Goal: Task Accomplishment & Management: Complete application form

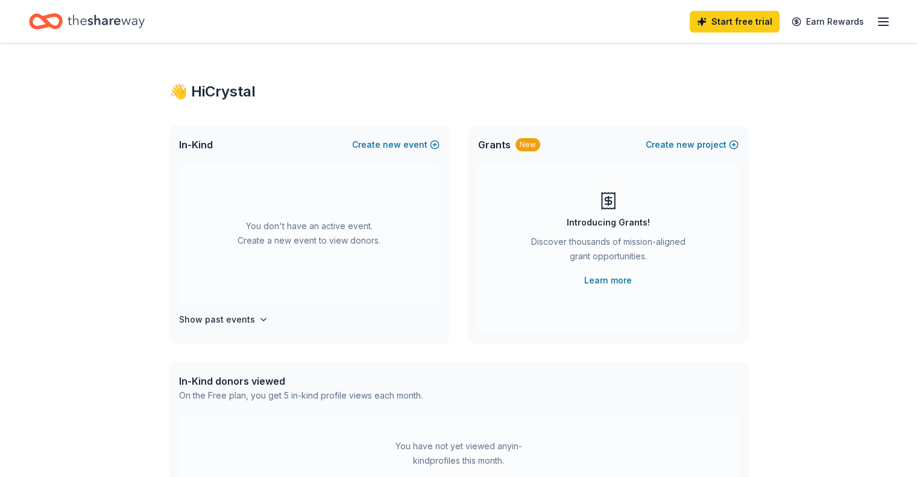
click at [134, 22] on icon "Home" at bounding box center [105, 20] width 77 height 13
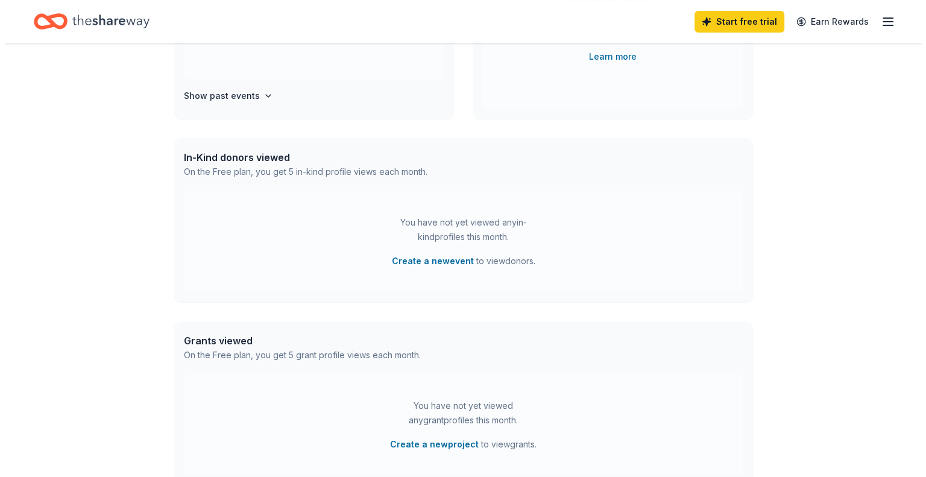
scroll to position [224, 0]
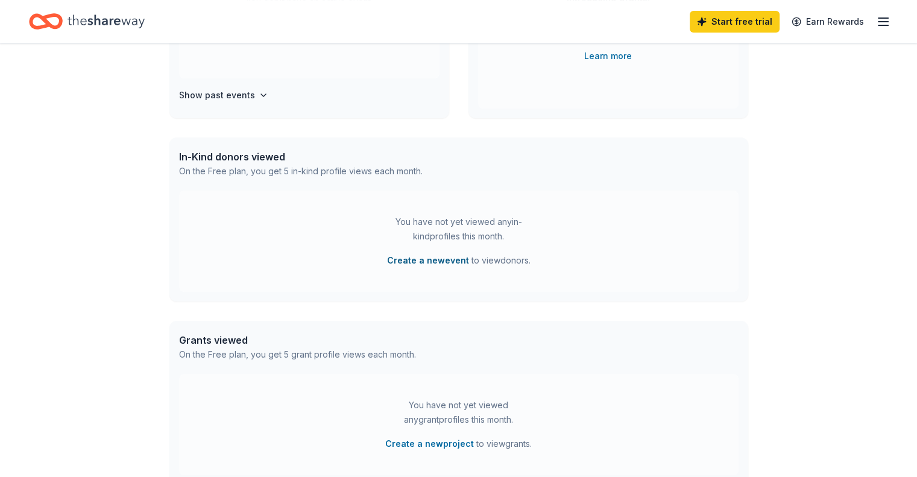
click at [429, 265] on button "Create a new event" at bounding box center [428, 260] width 82 height 14
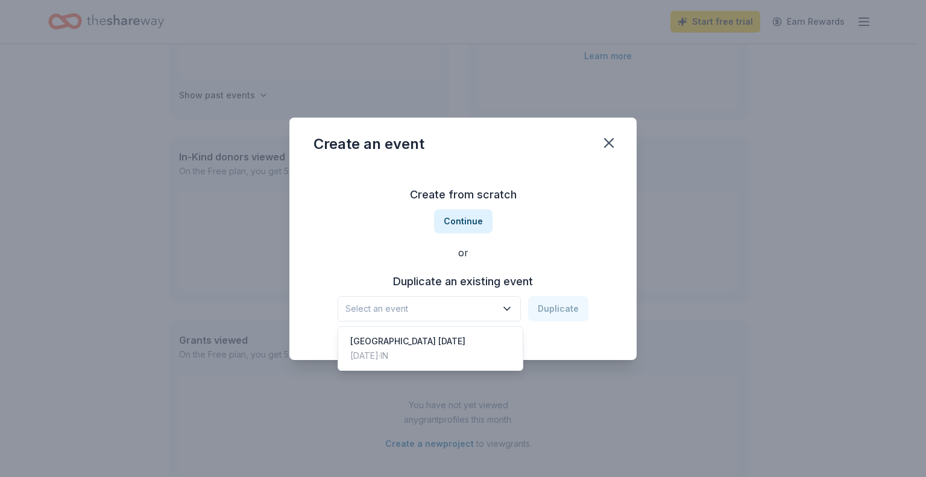
click at [430, 309] on span "Select an event" at bounding box center [420, 308] width 151 height 14
click at [423, 346] on div "[GEOGRAPHIC_DATA] [DATE]" at bounding box center [407, 341] width 115 height 14
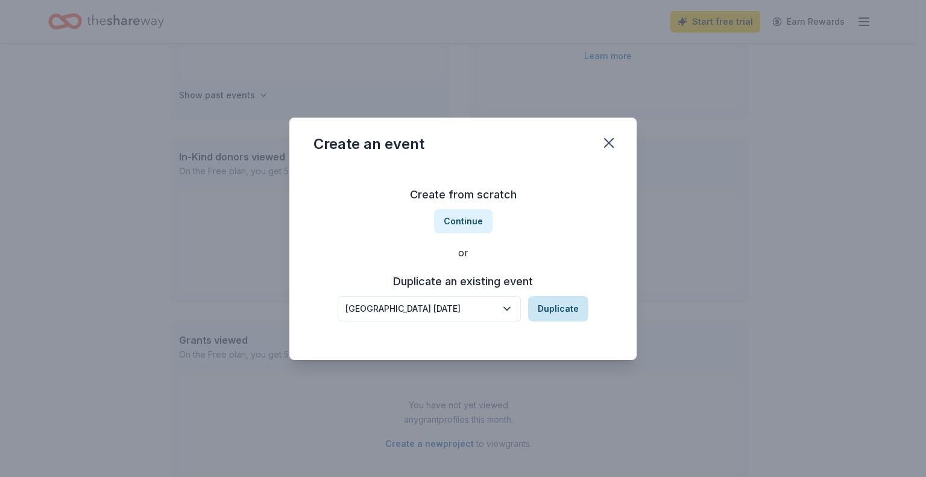
click at [567, 309] on button "Duplicate" at bounding box center [558, 308] width 60 height 25
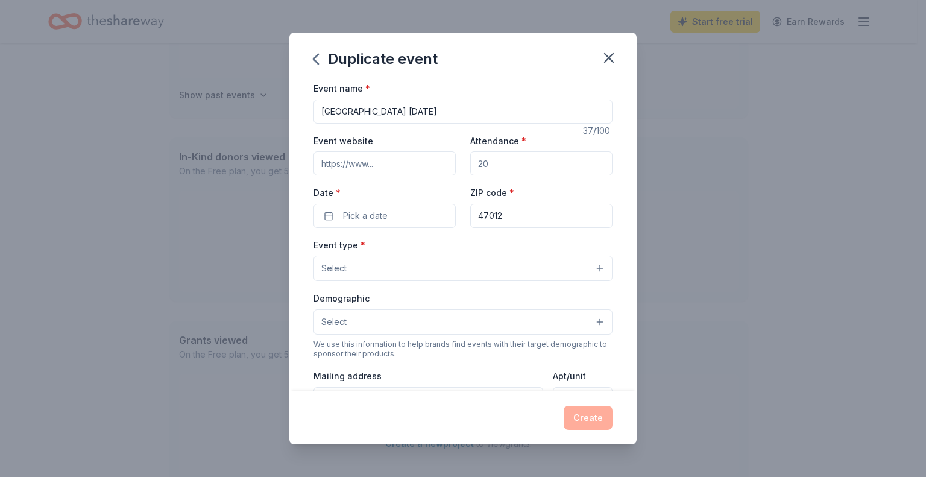
click at [397, 166] on input "Event website" at bounding box center [384, 163] width 142 height 24
click at [504, 160] on input "Attendance *" at bounding box center [541, 163] width 142 height 24
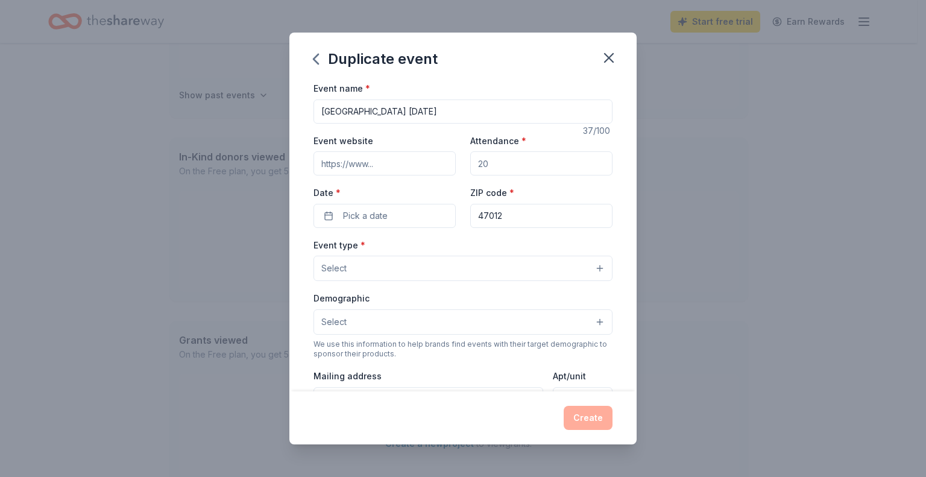
click at [504, 160] on input "Attendance *" at bounding box center [541, 163] width 142 height 24
type input "500"
click at [380, 219] on span "Pick a date" at bounding box center [365, 215] width 45 height 14
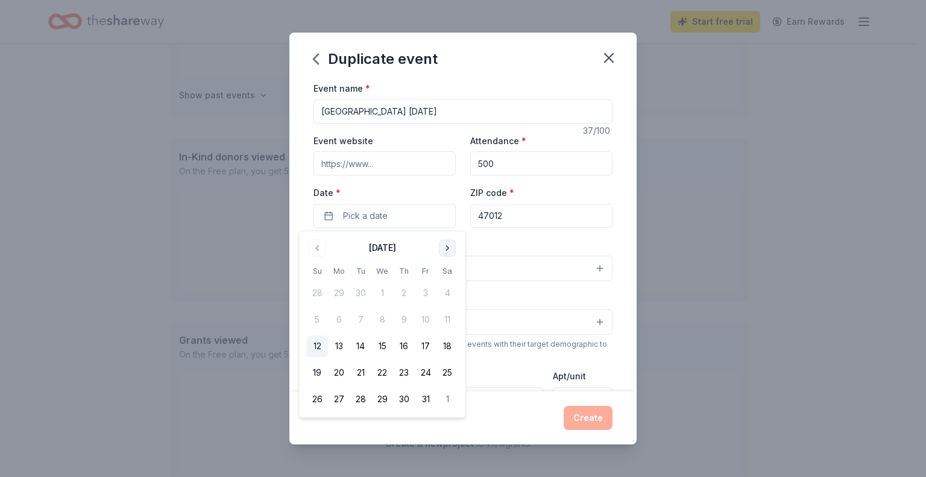
click at [443, 247] on button "Go to next month" at bounding box center [447, 247] width 17 height 17
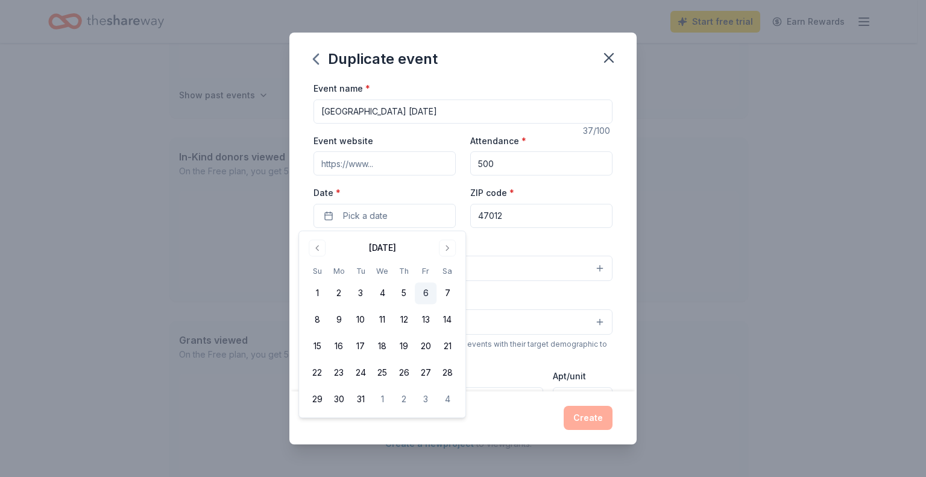
click at [429, 291] on button "6" at bounding box center [426, 294] width 22 height 22
click at [535, 236] on div "Event name * [GEOGRAPHIC_DATA] [DATE] 37 /100 Event website Attendance * 500 Da…" at bounding box center [462, 359] width 299 height 557
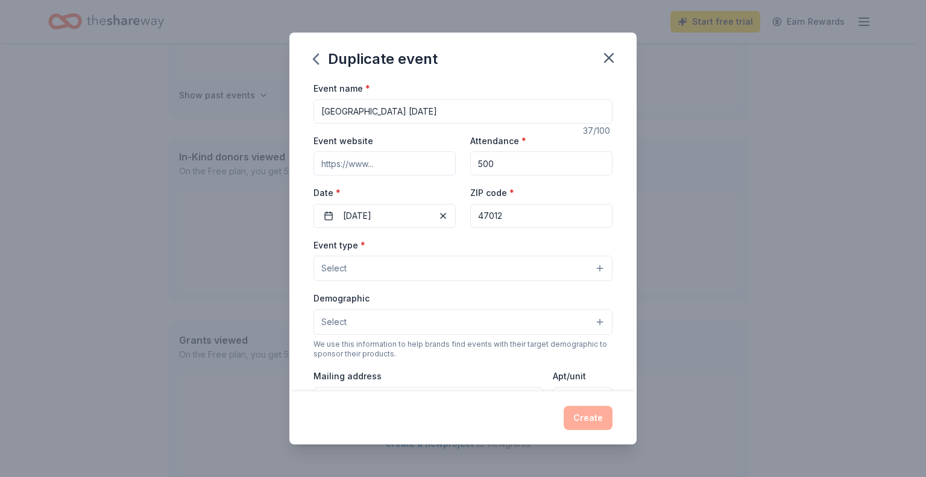
click at [424, 272] on button "Select" at bounding box center [462, 267] width 299 height 25
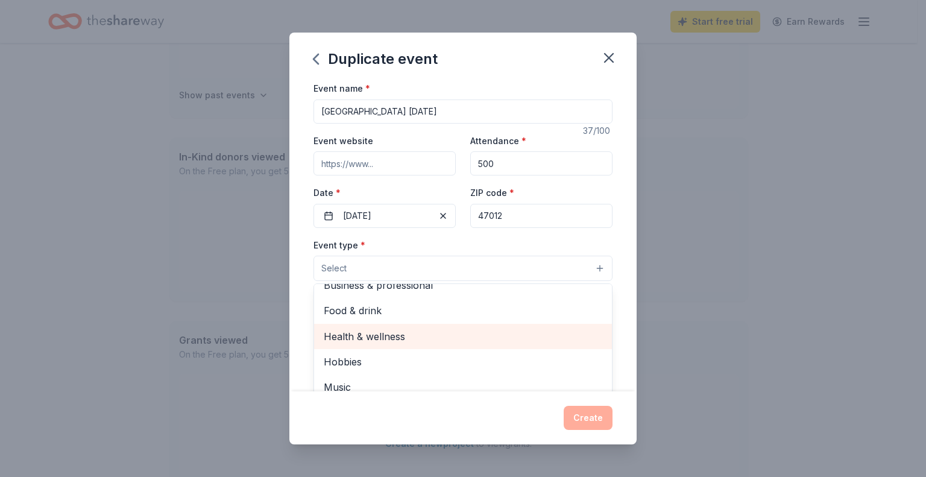
scroll to position [0, 0]
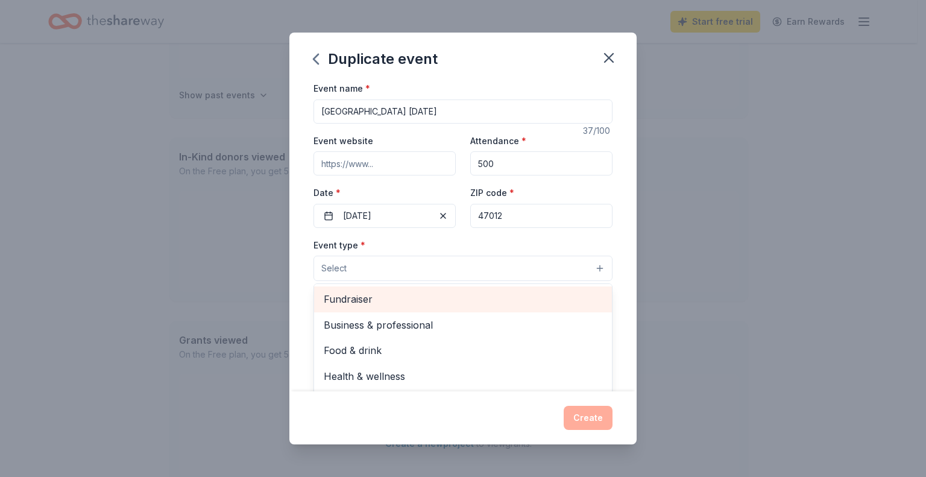
click at [394, 296] on span "Fundraiser" at bounding box center [463, 299] width 278 height 16
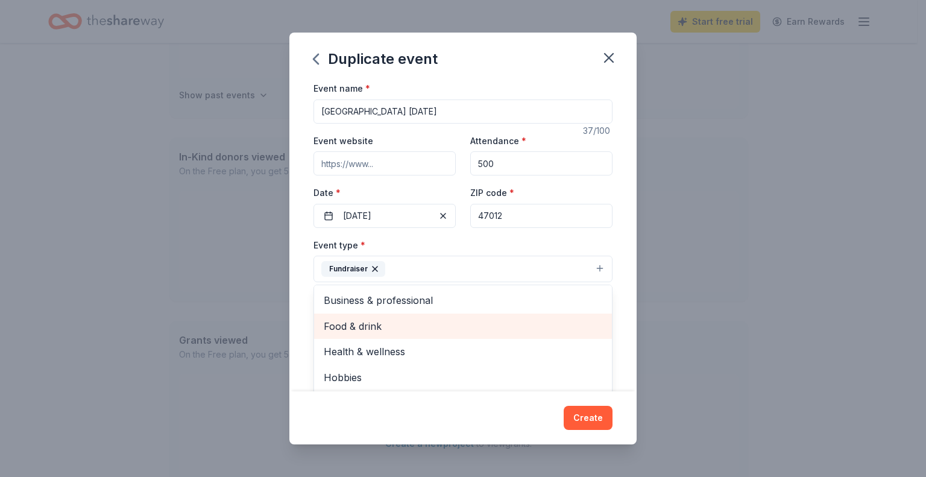
scroll to position [14, 0]
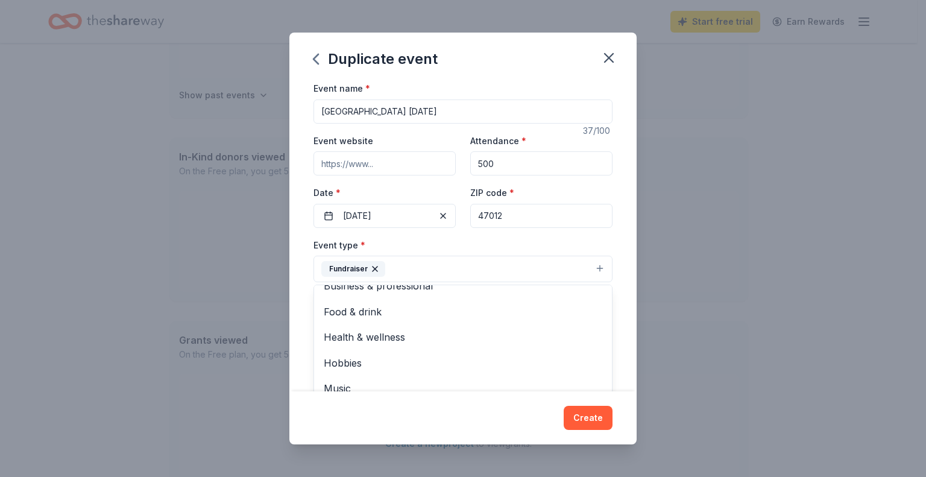
click at [624, 302] on div "Event name * [GEOGRAPHIC_DATA] [DATE] 37 /100 Event website Attendance * 500 Da…" at bounding box center [462, 236] width 347 height 310
click at [590, 320] on button "Select" at bounding box center [462, 322] width 299 height 25
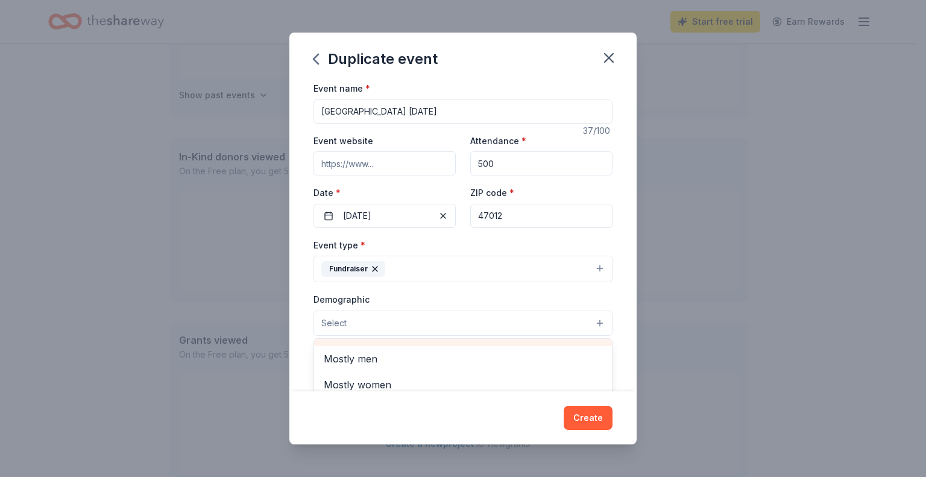
scroll to position [0, 0]
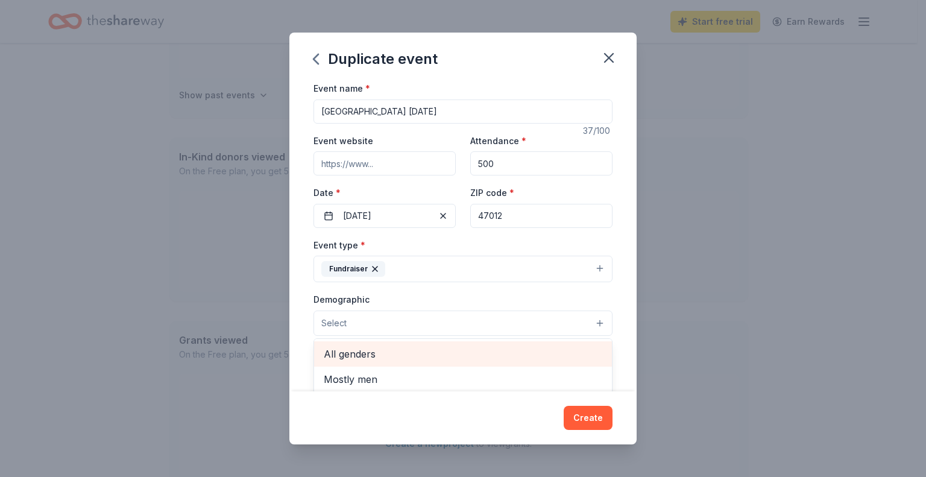
click at [475, 349] on span "All genders" at bounding box center [463, 354] width 278 height 16
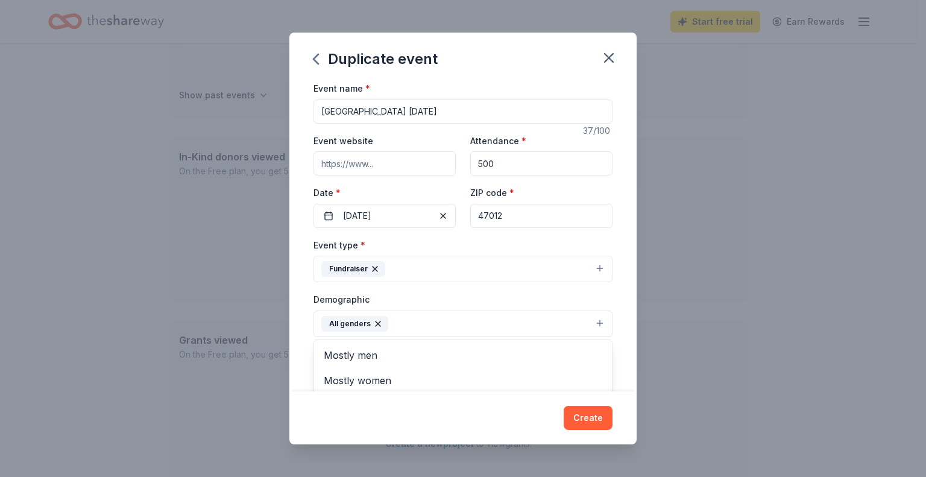
click at [608, 293] on div "Event name * [GEOGRAPHIC_DATA] [DATE] 37 /100 Event website Attendance * 500 Da…" at bounding box center [462, 236] width 347 height 310
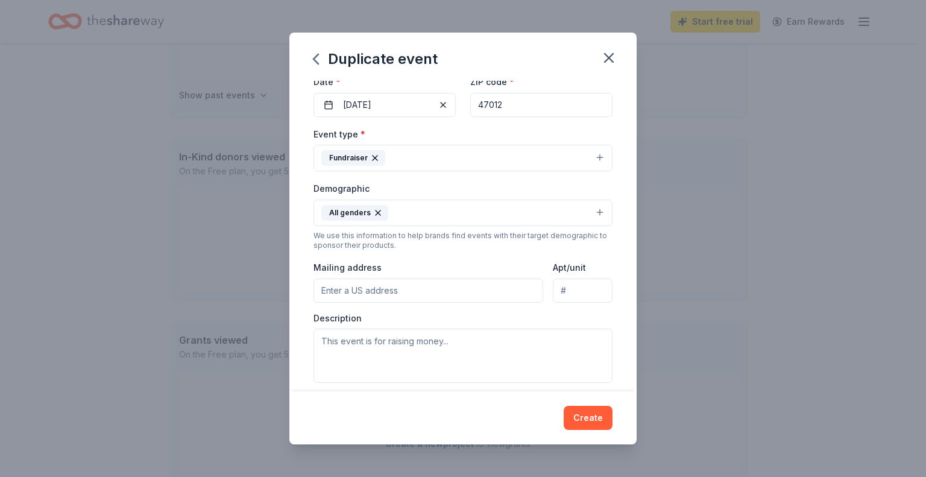
scroll to position [113, 0]
click at [405, 292] on input "Mailing address" at bounding box center [428, 289] width 230 height 24
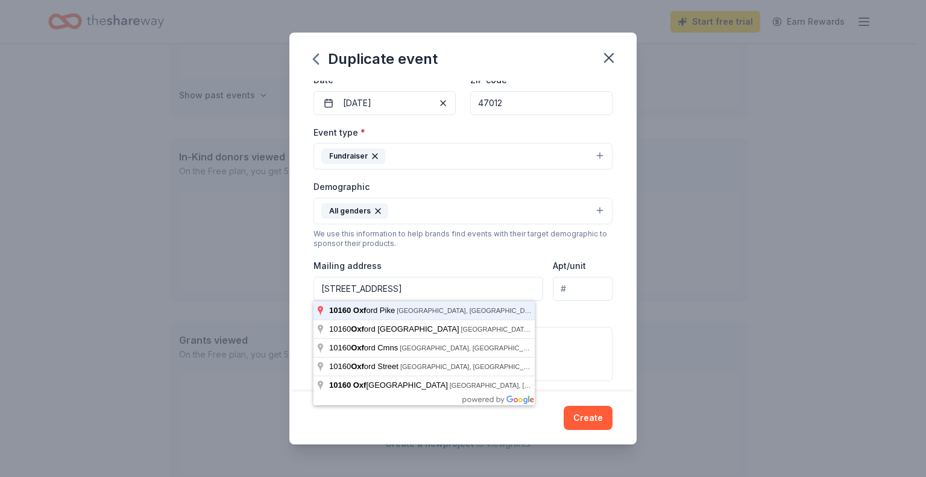
type input "[STREET_ADDRESS]"
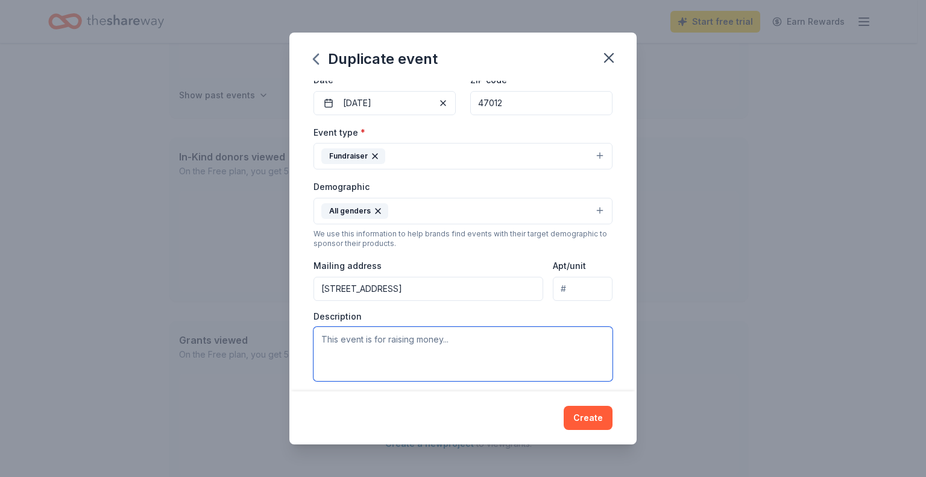
click at [407, 337] on textarea at bounding box center [462, 354] width 299 height 54
type textarea "T"
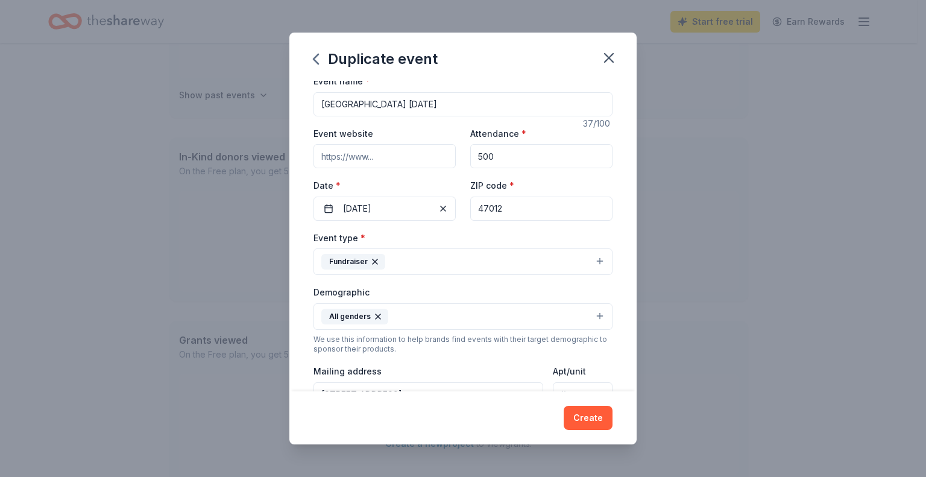
scroll to position [0, 0]
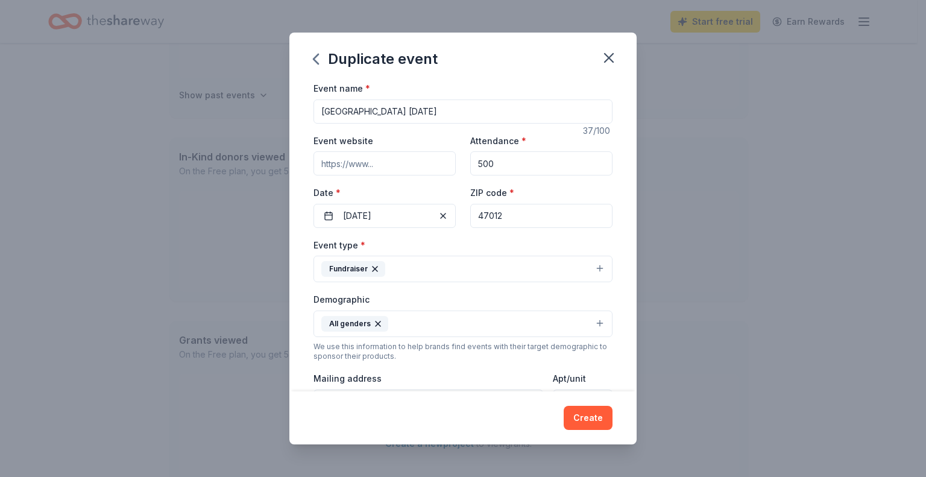
type textarea "This event is raising money for the Hounds Pack Inc, PTA of [GEOGRAPHIC_DATA]. …"
click at [397, 164] on input "Event website" at bounding box center [384, 163] width 142 height 24
paste input "[URL][DOMAIN_NAME]"
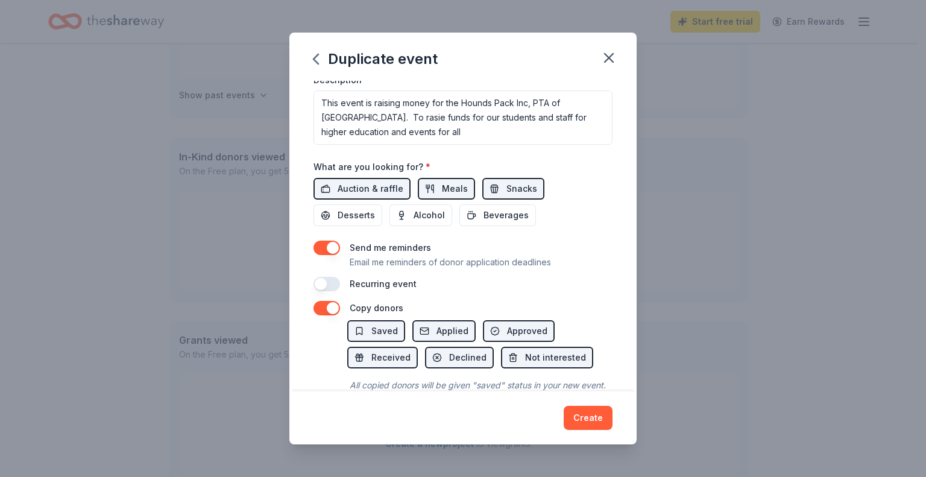
scroll to position [351, 0]
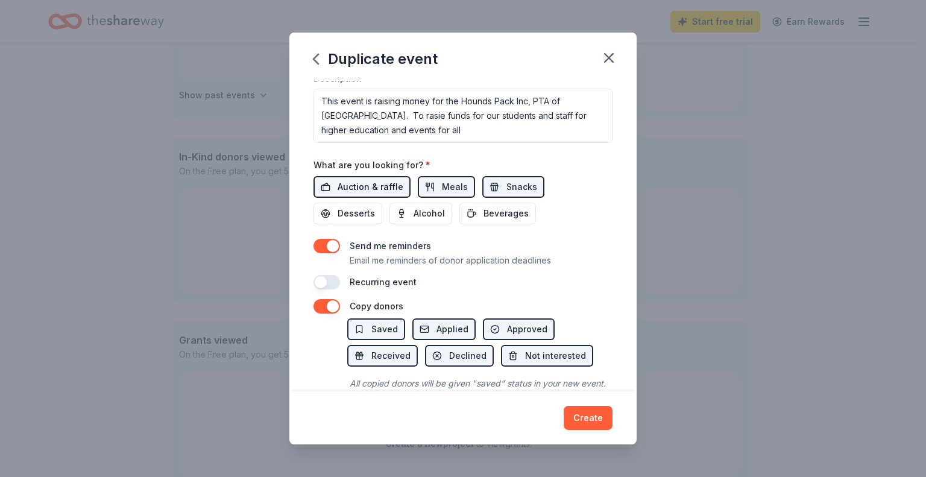
type input "[URL][DOMAIN_NAME]"
click at [327, 186] on button "Auction & raffle" at bounding box center [361, 187] width 97 height 22
click at [457, 187] on span "Meals" at bounding box center [455, 187] width 26 height 14
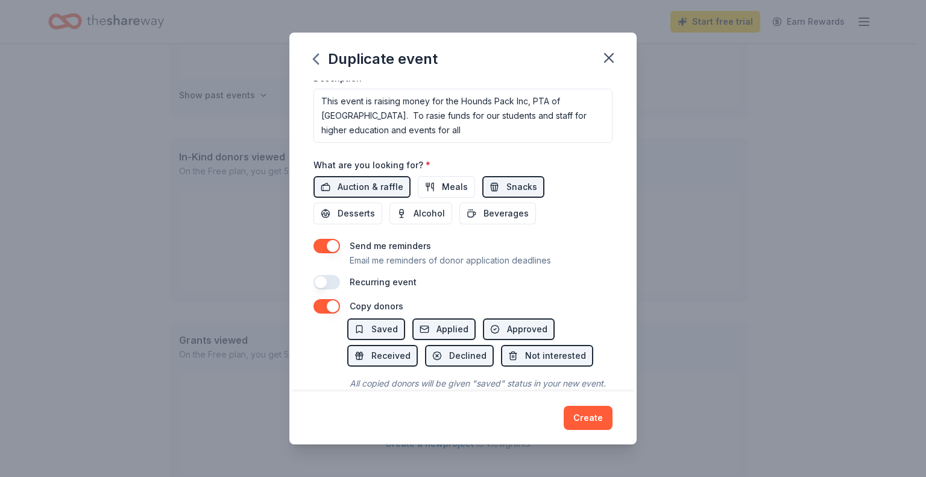
click at [335, 240] on button "button" at bounding box center [326, 246] width 27 height 14
click at [331, 310] on button "button" at bounding box center [326, 306] width 27 height 14
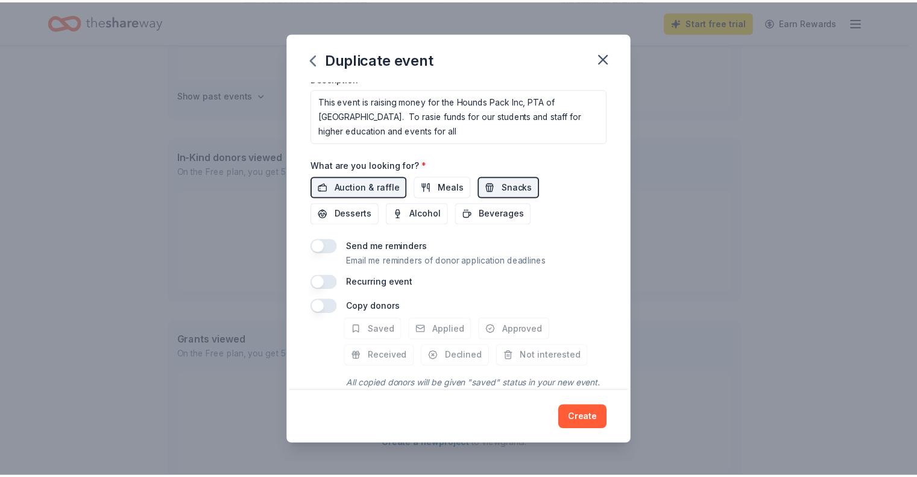
scroll to position [400, 0]
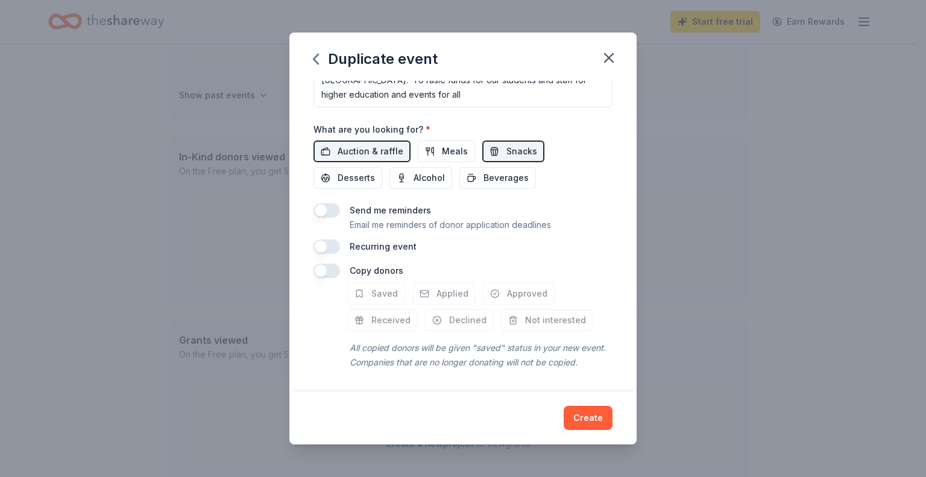
click at [327, 263] on button "button" at bounding box center [326, 270] width 27 height 14
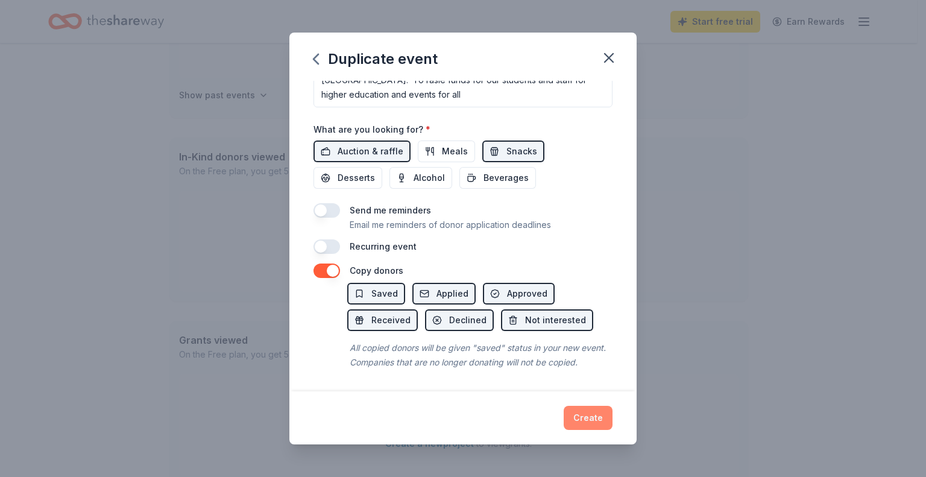
click at [584, 418] on button "Create" at bounding box center [587, 418] width 49 height 24
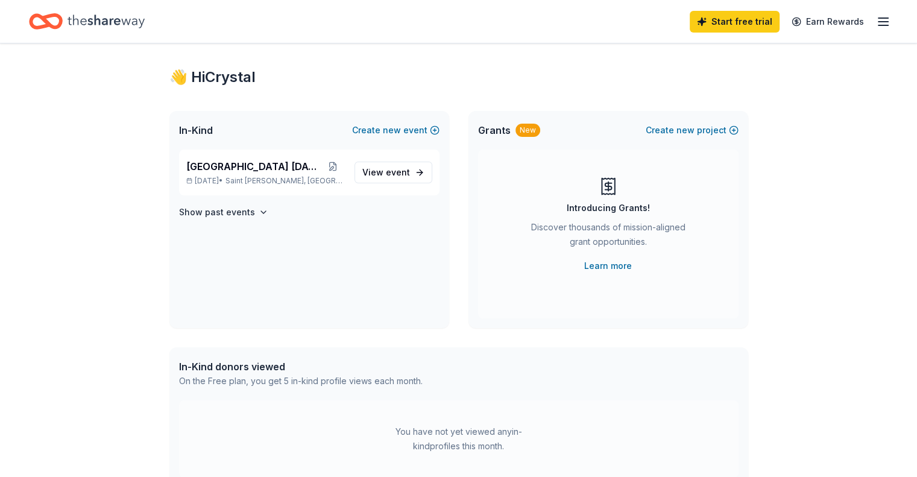
scroll to position [12, 0]
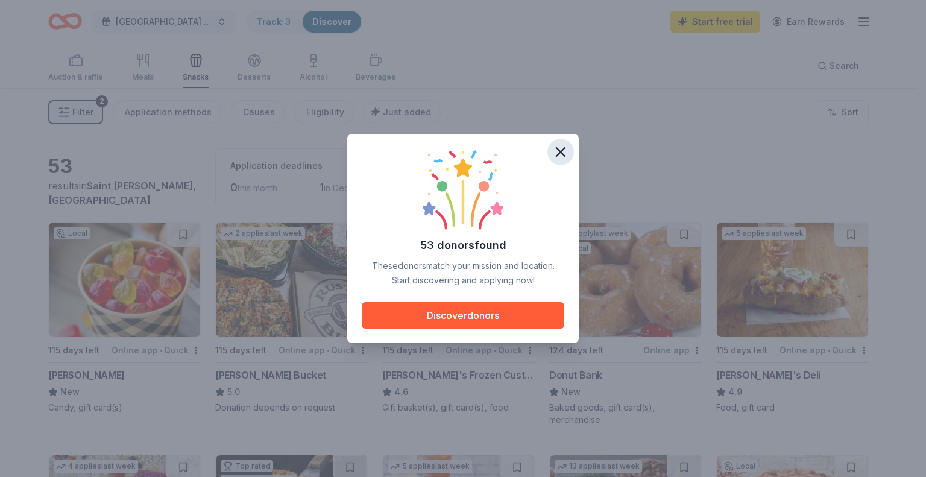
click at [559, 153] on icon "button" at bounding box center [560, 152] width 8 height 8
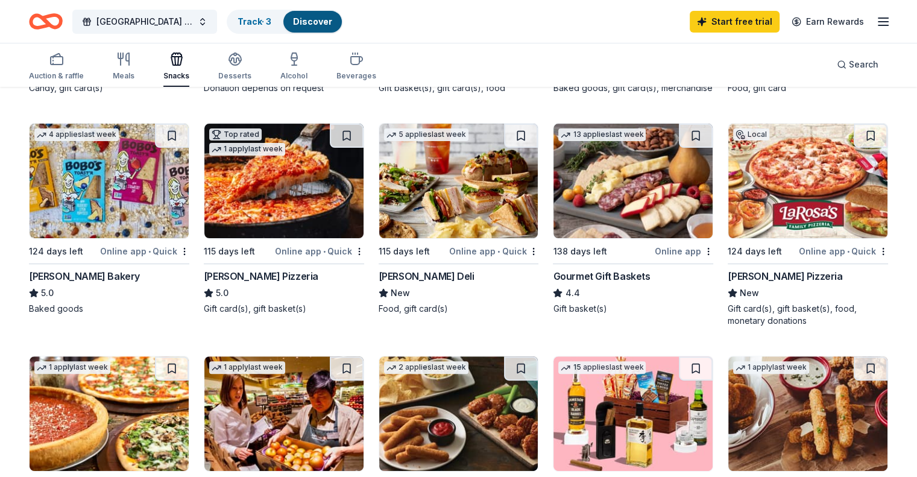
scroll to position [321, 0]
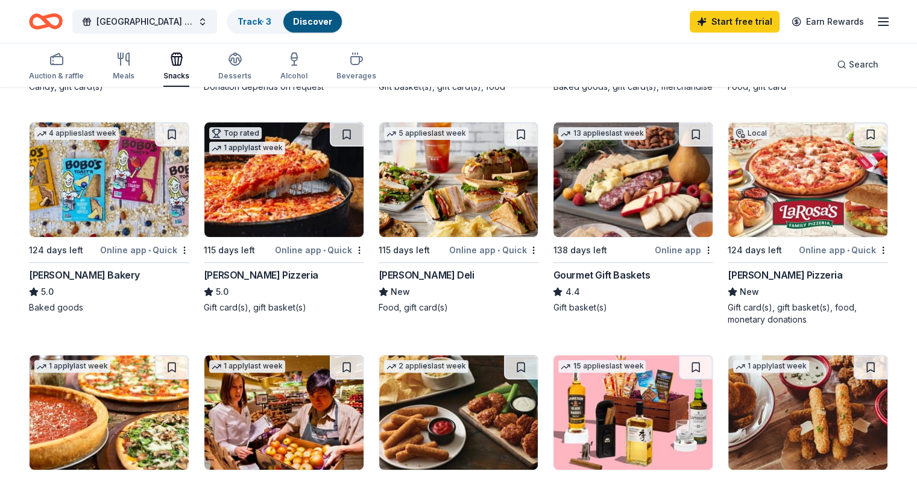
click at [753, 282] on div "[PERSON_NAME] Pizzeria" at bounding box center [784, 275] width 114 height 14
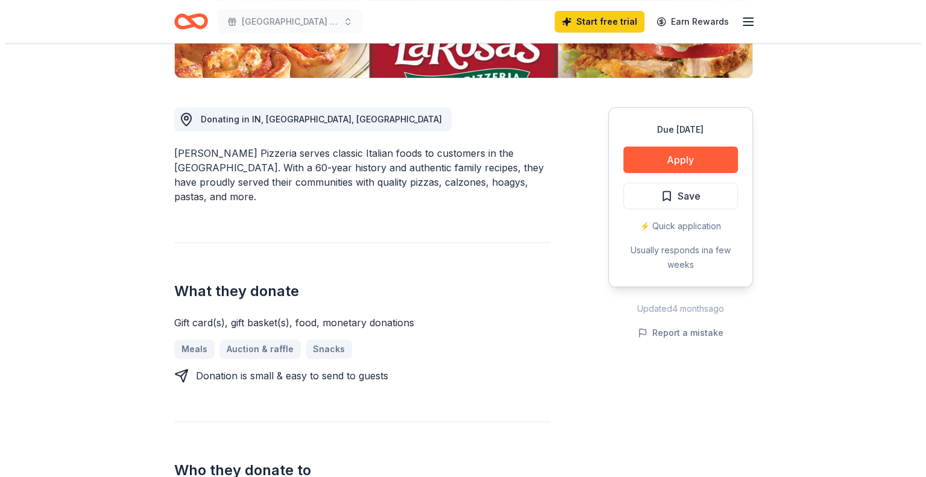
scroll to position [287, 0]
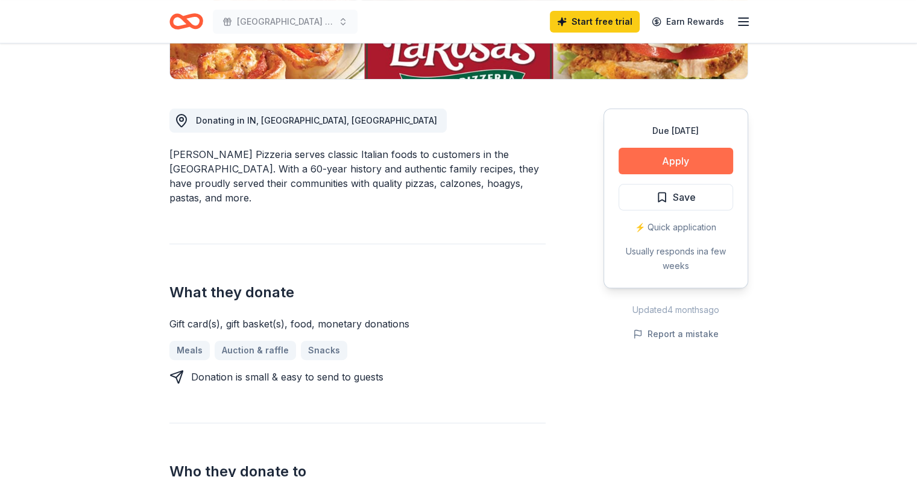
click at [685, 155] on button "Apply" at bounding box center [675, 161] width 114 height 27
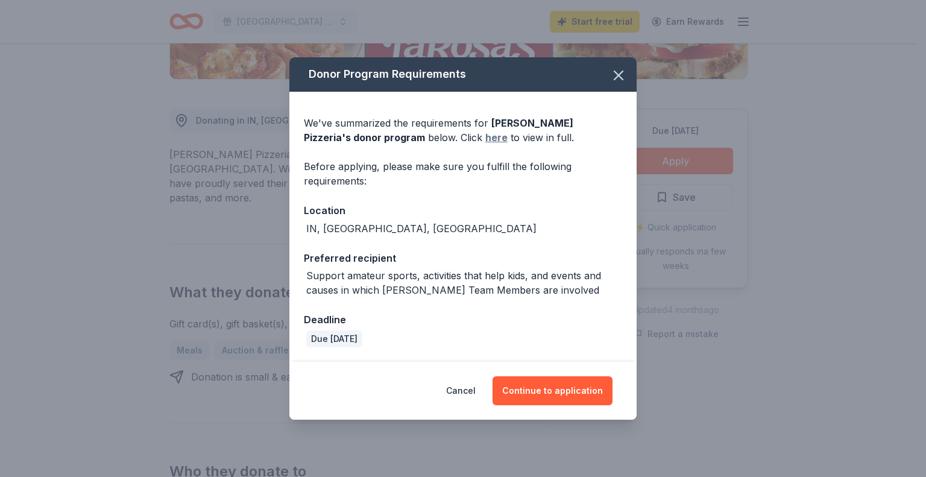
click at [485, 138] on link "here" at bounding box center [496, 137] width 22 height 14
